Goal: Information Seeking & Learning: Get advice/opinions

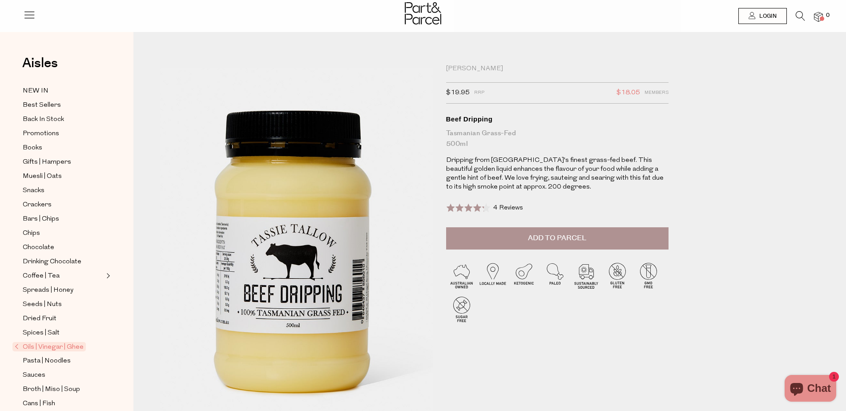
click at [301, 274] on img at bounding box center [294, 232] width 436 height 514
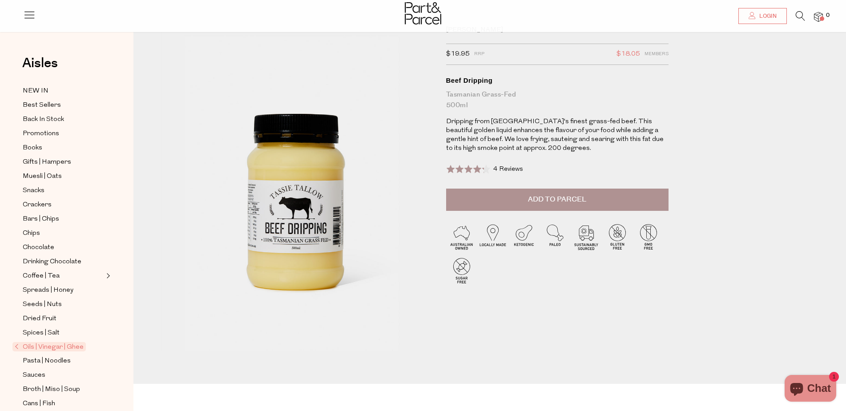
scroll to position [133, 0]
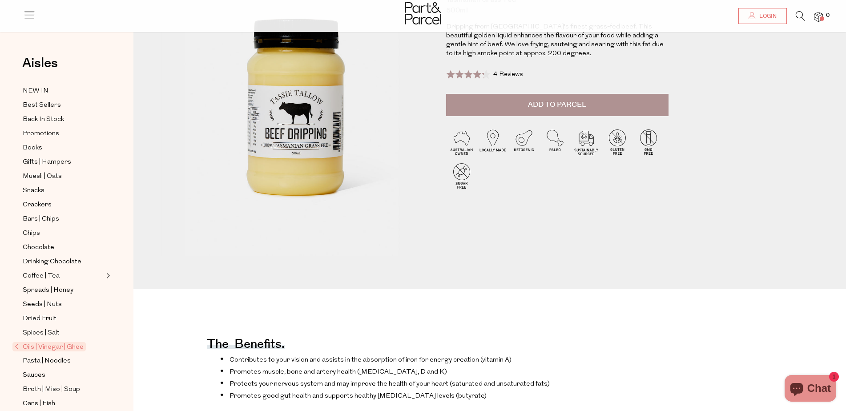
click at [503, 73] on span "4 Reviews" at bounding box center [508, 74] width 30 height 7
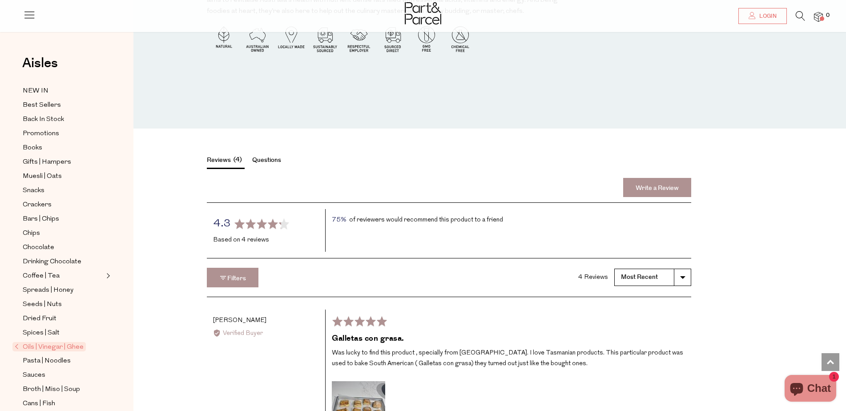
scroll to position [1012, 0]
